Goal: Task Accomplishment & Management: Use online tool/utility

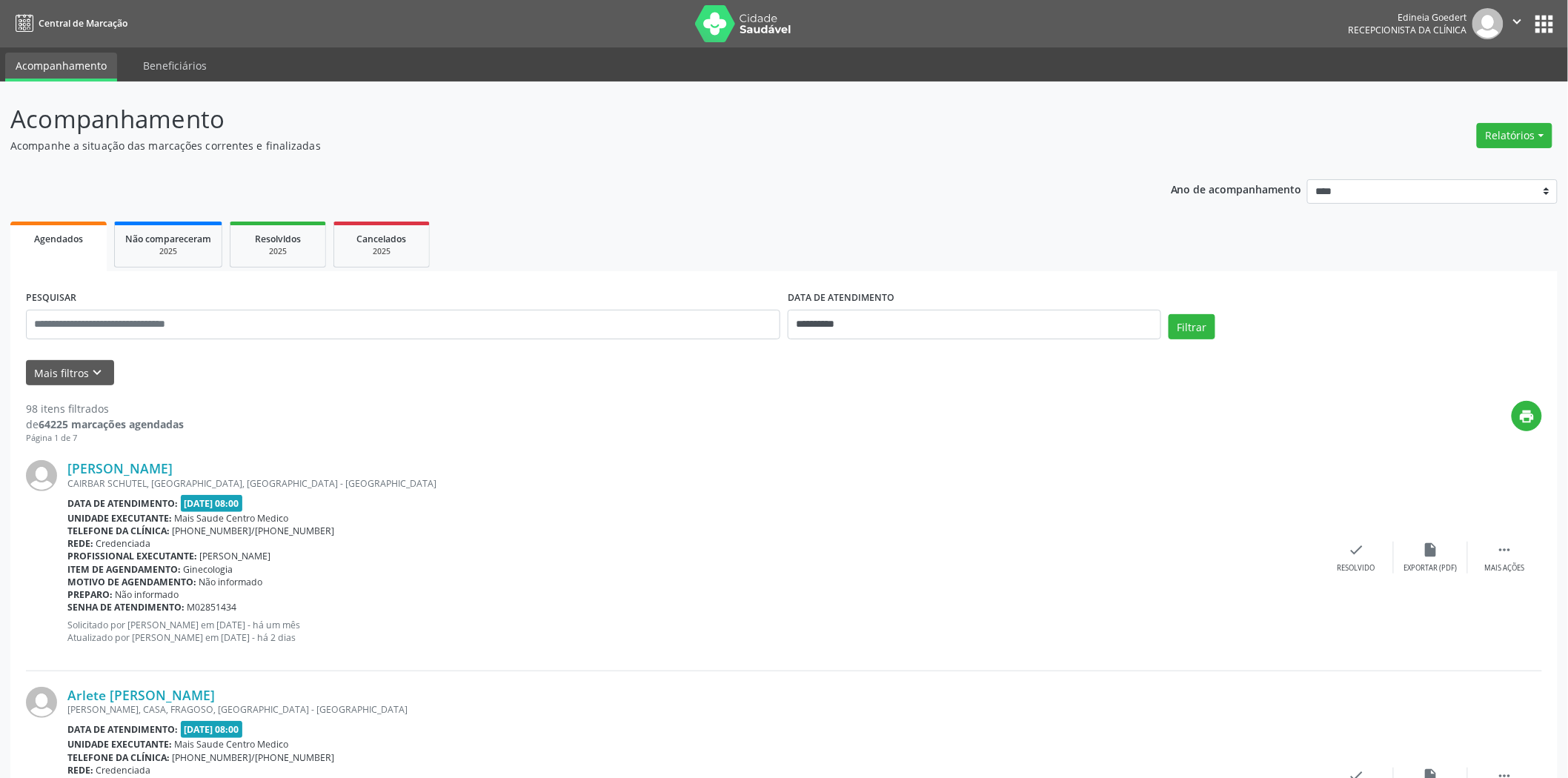
drag, startPoint x: 1523, startPoint y: 131, endPoint x: 1463, endPoint y: 148, distance: 62.4
click at [1522, 131] on button "Relatórios" at bounding box center [1515, 136] width 76 height 25
click at [1447, 165] on link "Agendamentos" at bounding box center [1473, 167] width 160 height 21
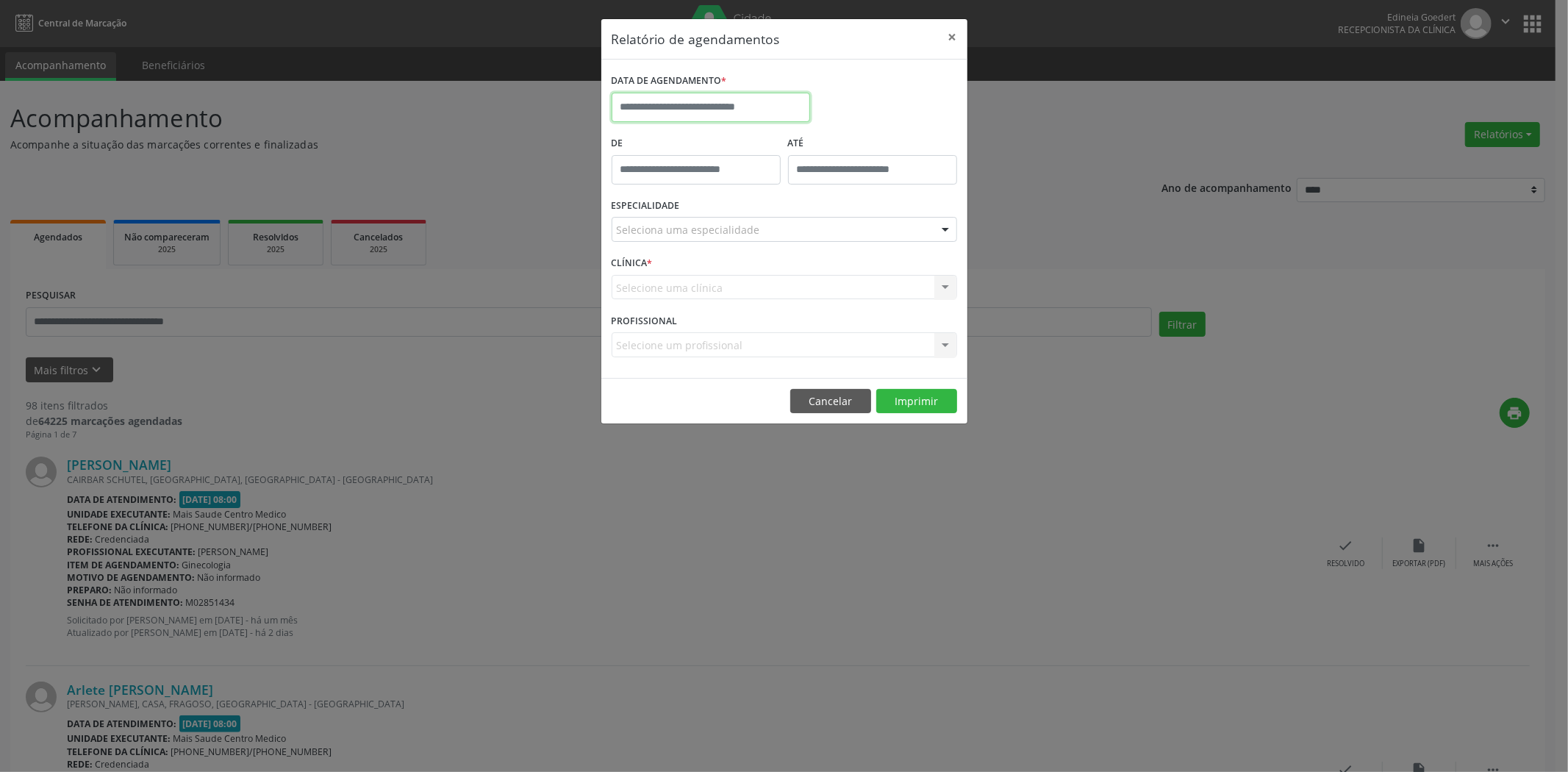
click at [717, 105] on input "text" at bounding box center [711, 108] width 199 height 29
click at [696, 298] on span "26" at bounding box center [692, 301] width 29 height 29
type input "**********"
click at [694, 298] on span "26" at bounding box center [692, 301] width 29 height 29
click at [731, 217] on div "Seleciona uma especialidade" at bounding box center [784, 229] width 345 height 25
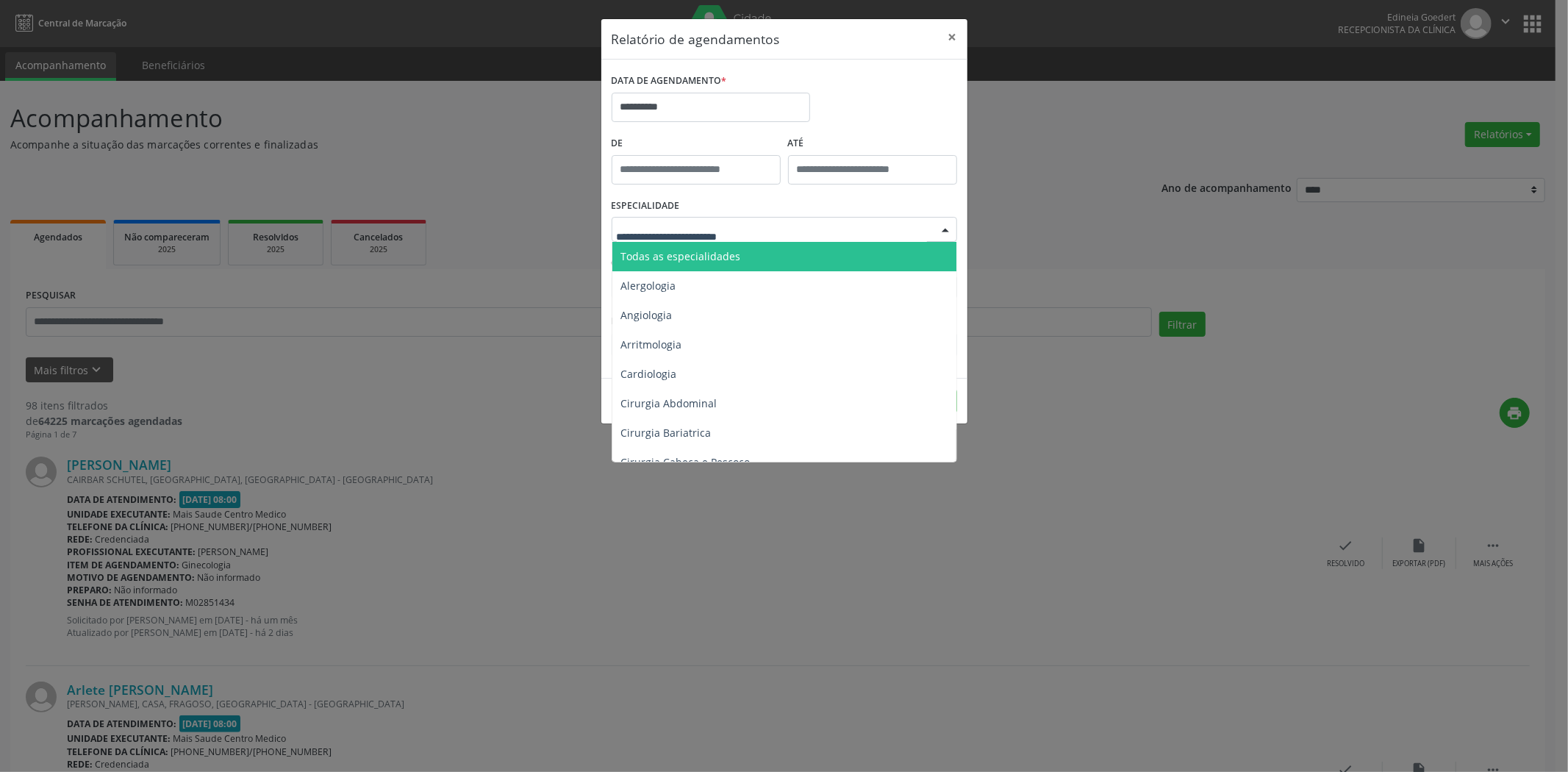
click at [756, 268] on span "Todas as especialidades" at bounding box center [786, 256] width 346 height 29
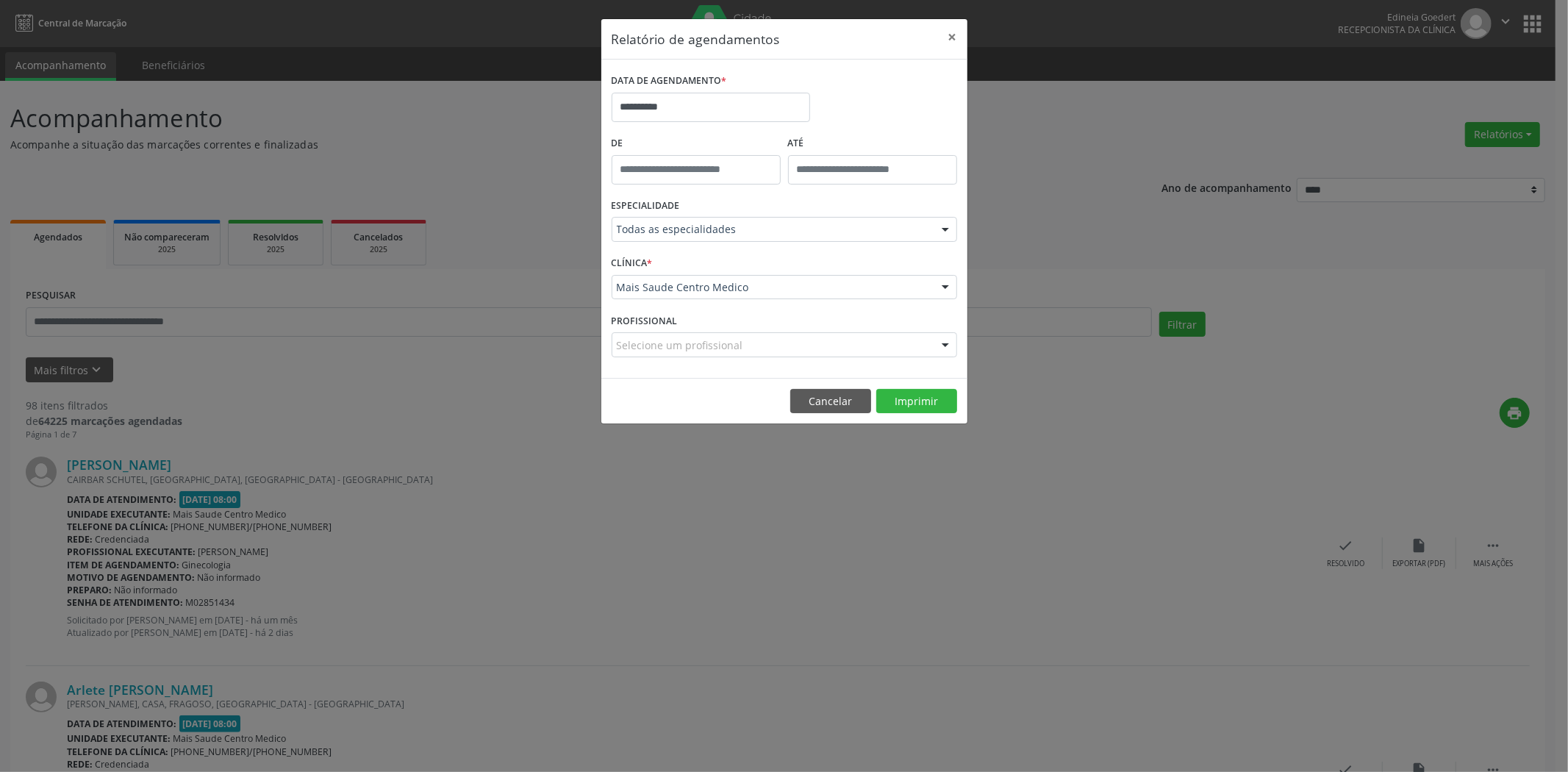
click at [910, 386] on footer "Cancelar Imprimir" at bounding box center [784, 401] width 366 height 46
click at [920, 394] on button "Imprimir" at bounding box center [917, 401] width 81 height 25
